Goal: Find specific page/section

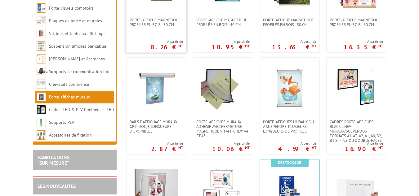
scroll to position [186, 0]
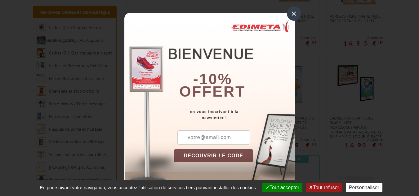
click at [293, 15] on div "×" at bounding box center [294, 14] width 14 height 14
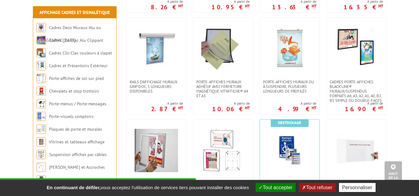
scroll to position [217, 0]
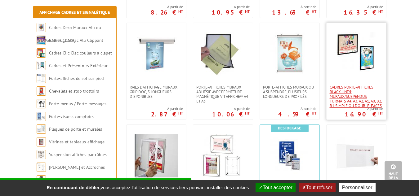
click at [352, 97] on span "Cadres porte-affiches Black’Line® muraux/suspendus Formats A4, A3, A2, A1, A0, …" at bounding box center [356, 96] width 53 height 23
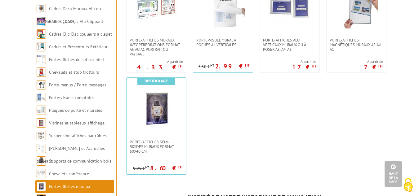
scroll to position [590, 0]
